Goal: Manage account settings

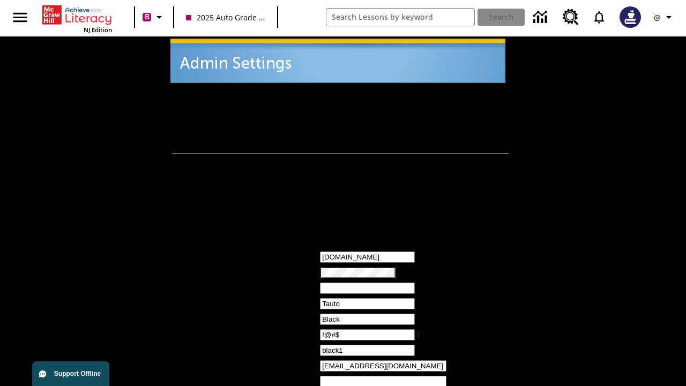
type input "!@#$"
click at [664, 17] on icon "Profile/Settings" at bounding box center [668, 17] width 13 height 13
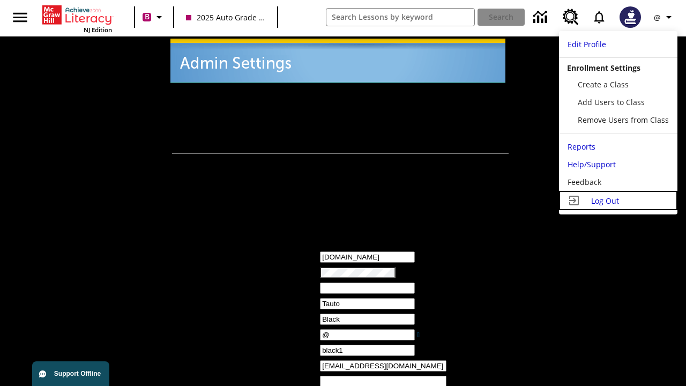
click at [618, 200] on span "Log Out" at bounding box center [605, 200] width 28 height 10
